Goal: Task Accomplishment & Management: Use online tool/utility

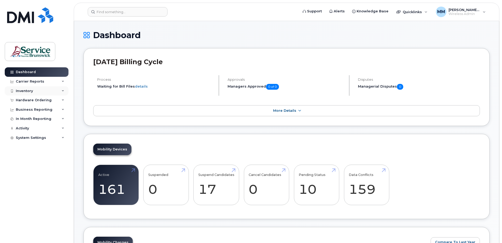
click at [30, 92] on div "Inventory" at bounding box center [24, 91] width 17 height 4
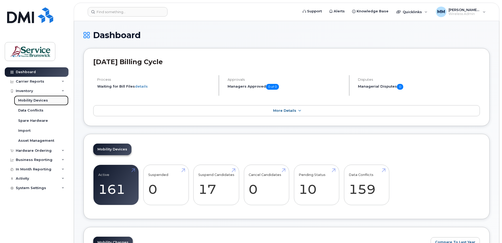
click at [38, 101] on div "Mobility Devices" at bounding box center [33, 100] width 30 height 5
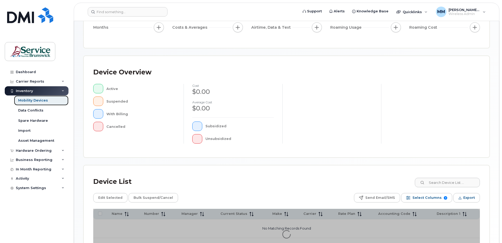
scroll to position [119, 0]
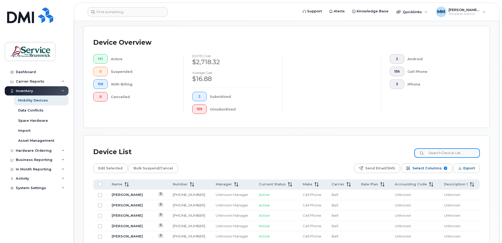
click at [435, 154] on input at bounding box center [448, 153] width 66 height 9
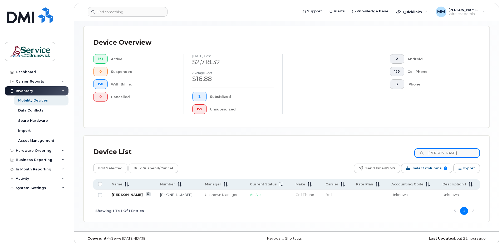
type input "marr"
click at [120, 195] on link "Kim Marr" at bounding box center [127, 195] width 31 height 4
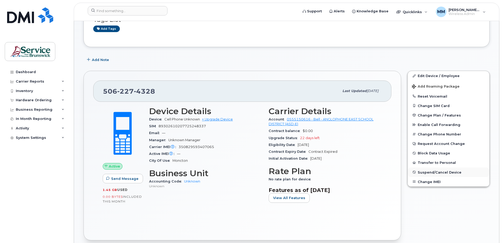
scroll to position [79, 0]
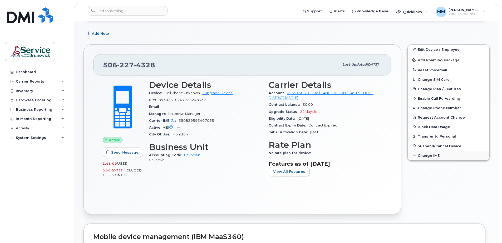
click at [433, 157] on button "Change IMEI" at bounding box center [449, 155] width 82 height 9
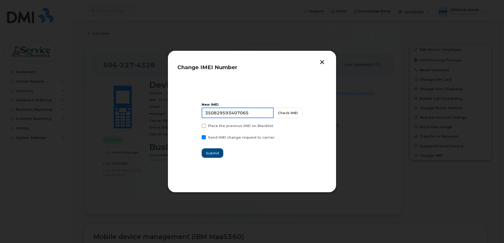
drag, startPoint x: 261, startPoint y: 115, endPoint x: 173, endPoint y: 106, distance: 88.2
click at [173, 106] on div "Change IMEI Number New IMEI 350829593407065 Check IMEI Place the previous IMEI …" at bounding box center [252, 122] width 169 height 142
click at [220, 113] on input "350032731609110" at bounding box center [238, 113] width 72 height 11
type input "350032731609110"
click at [206, 126] on span at bounding box center [204, 126] width 4 height 4
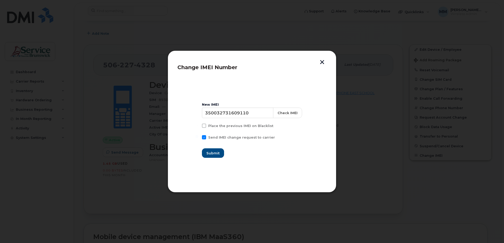
click at [198, 126] on input "Place the previous IMEI on Blacklist" at bounding box center [197, 125] width 3 height 3
checkbox input "true"
click at [215, 155] on span "Submit" at bounding box center [212, 153] width 13 height 5
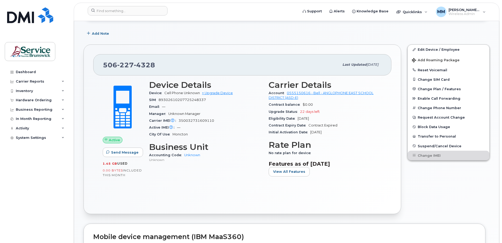
click at [222, 194] on div "Active Send Message 1.45 GB  used 0.00 Bytes  included this month Device Detail…" at bounding box center [242, 140] width 298 height 129
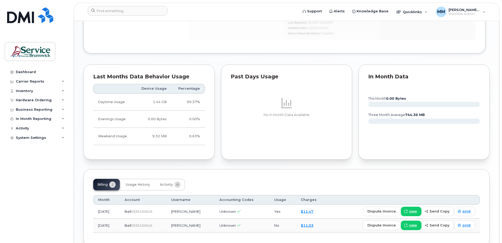
scroll to position [390, 0]
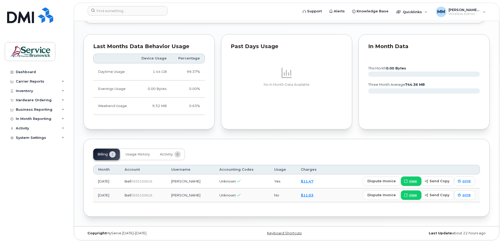
click at [322, 147] on div "Billing 2 Usage History Activity 6 Month Account Username Accounting Codes Usag…" at bounding box center [287, 178] width 406 height 78
click at [331, 143] on div "Billing 2 Usage History Activity 6 Month Account Username Accounting Codes Usag…" at bounding box center [287, 178] width 406 height 78
click at [35, 168] on div "Dashboard Carrier Reports Monthly Billing Data Daily Data Pooling Data Behavior…" at bounding box center [37, 151] width 65 height 168
click at [31, 71] on div "Dashboard" at bounding box center [26, 72] width 20 height 4
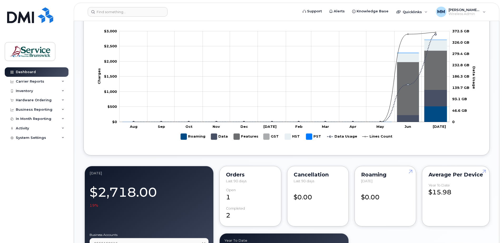
scroll to position [290, 0]
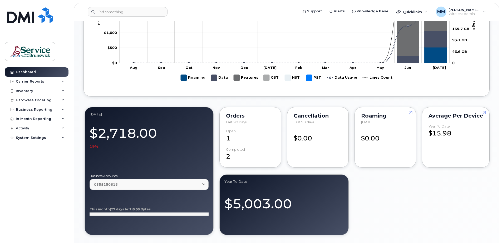
click at [230, 138] on div "1" at bounding box center [250, 136] width 48 height 14
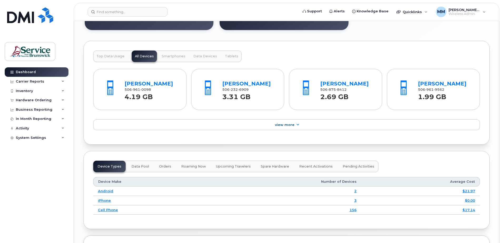
scroll to position [527, 0]
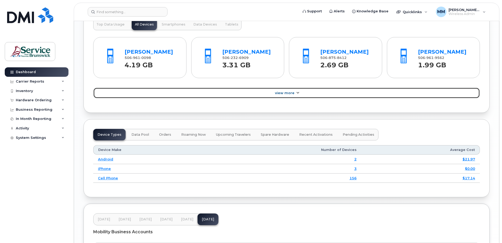
click at [285, 94] on span "View More" at bounding box center [285, 93] width 20 height 4
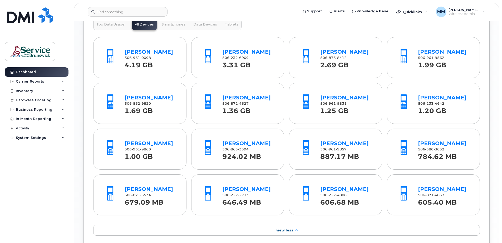
click at [60, 164] on div "Dashboard Carrier Reports Monthly Billing Data Daily Data Pooling Data Behavior…" at bounding box center [37, 151] width 65 height 168
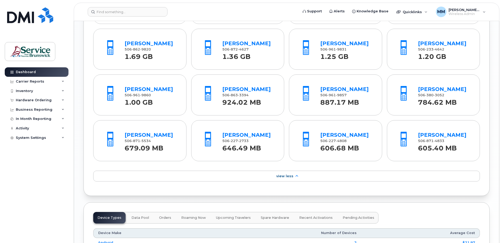
scroll to position [580, 0]
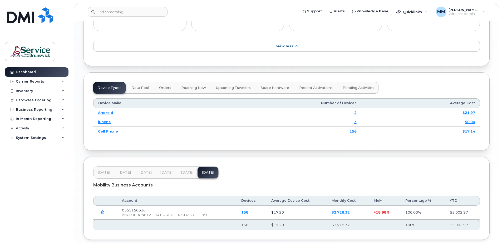
scroll to position [738, 0]
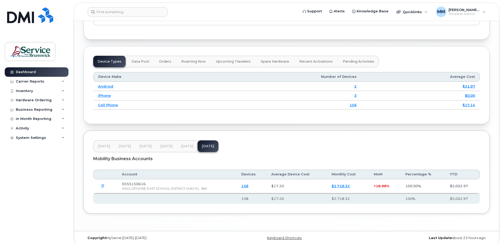
click at [162, 165] on div "Mobility Business Accounts" at bounding box center [286, 159] width 387 height 13
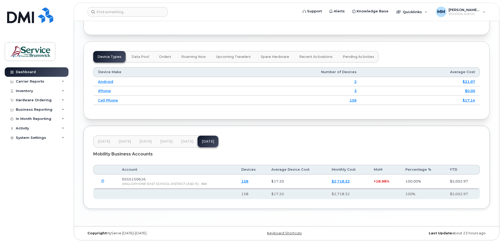
scroll to position [750, 0]
